Goal: Contribute content: Contribute content

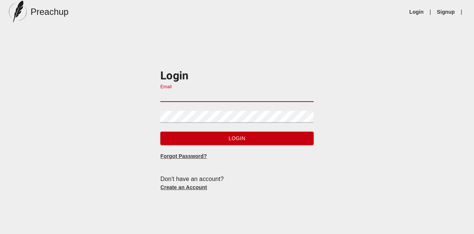
click at [204, 94] on input "Email" at bounding box center [236, 96] width 153 height 12
type input "[EMAIL_ADDRESS][DOMAIN_NAME]"
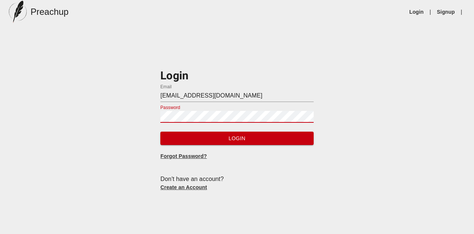
click at [160, 131] on button "Login" at bounding box center [236, 138] width 153 height 14
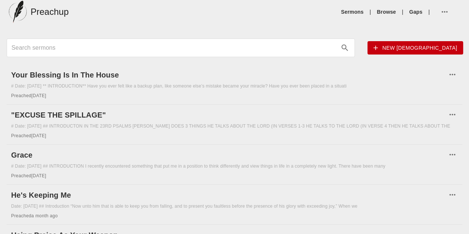
click at [378, 49] on span "New [DEMOGRAPHIC_DATA]" at bounding box center [415, 47] width 84 height 9
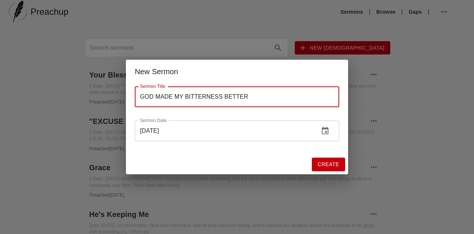
type input "GOD MADE MY BITTERNESS BETTER"
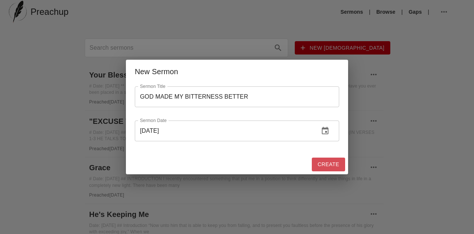
click at [333, 167] on span "Create" at bounding box center [328, 164] width 21 height 9
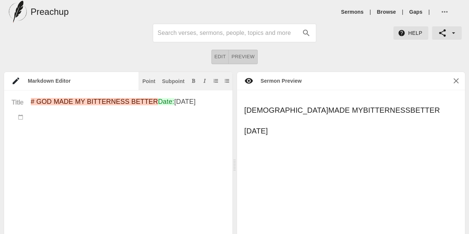
click at [95, 118] on textarea "# GOD MADE MY BITTERNESS BETTER Date: [DATE]" at bounding box center [128, 217] width 194 height 238
click at [153, 83] on div "Point" at bounding box center [148, 81] width 13 height 5
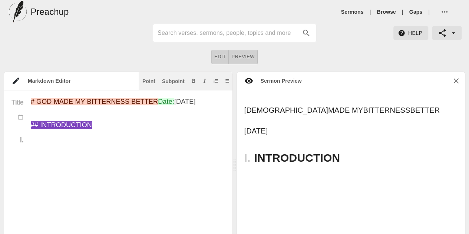
paste textarea "Lor, ips dolo Sita co Adipis elits doei Tempor, incid utlab etdolorema. Ali’e a…"
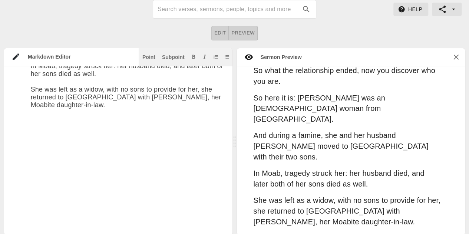
scroll to position [1438, 0]
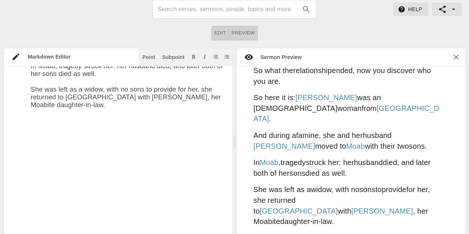
paste textarea "Lor Ipsumdo si Ametc adipi elitsedd, eiusm, tem incididunt. Utl etdo mag aliqua…"
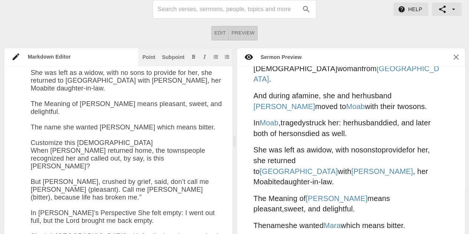
scroll to position [871, 0]
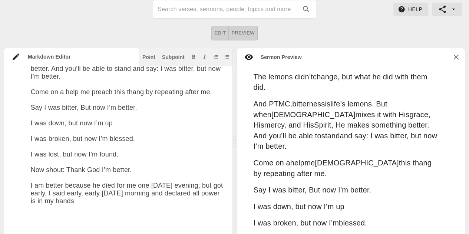
type textarea "# LOR IPSU DO SITAMETCON ADIPIS Elit: Sed 7do 9604 ## EIUSMODTEMPO Inc, utl etd…"
